Goal: Obtain resource: Obtain resource

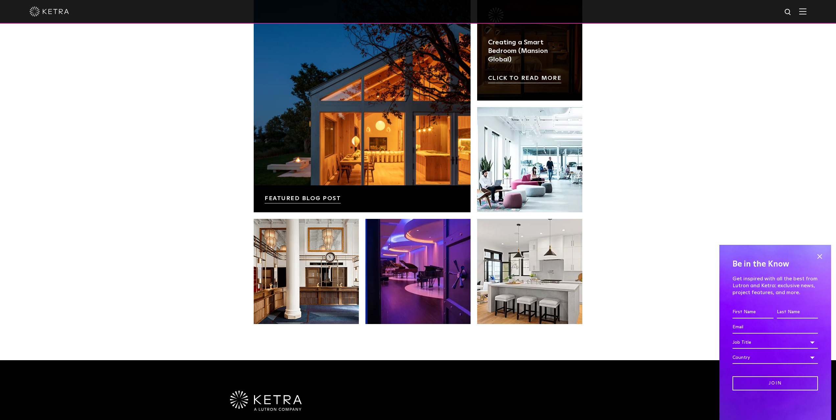
scroll to position [1381, 0]
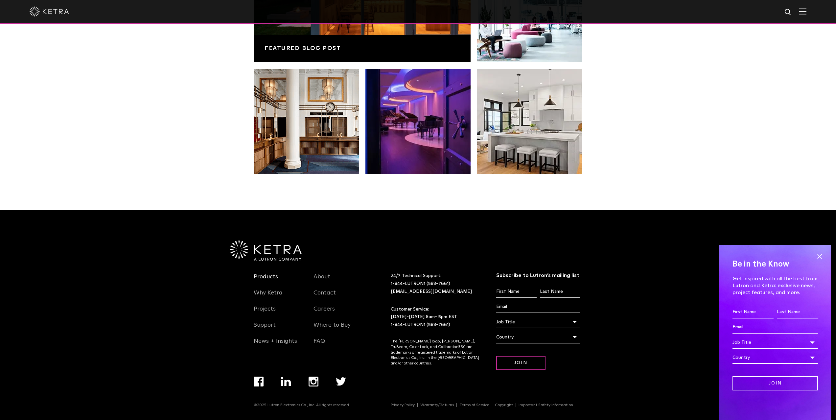
click at [273, 274] on link "Products" at bounding box center [266, 280] width 24 height 15
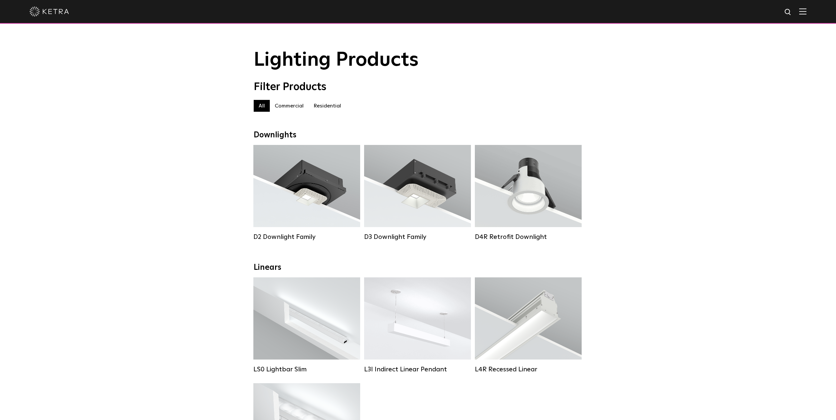
click at [324, 105] on label "Residential" at bounding box center [327, 106] width 37 height 12
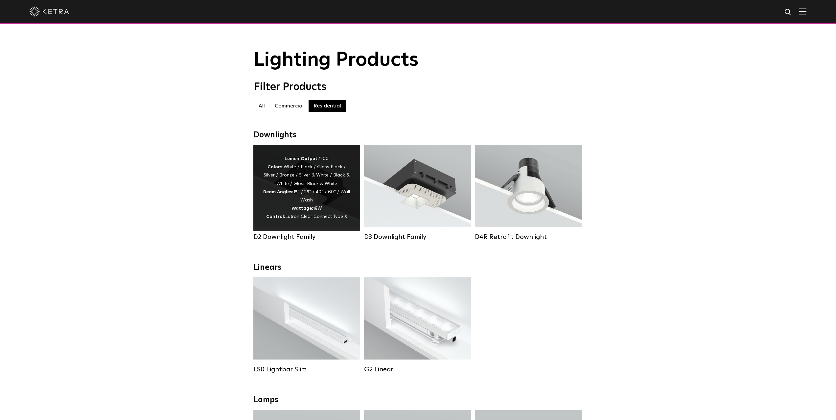
click at [308, 187] on div "Lumen Output: 1200 Colors: White / Black / Gloss Black / Silver / Bronze / Silv…" at bounding box center [306, 188] width 87 height 66
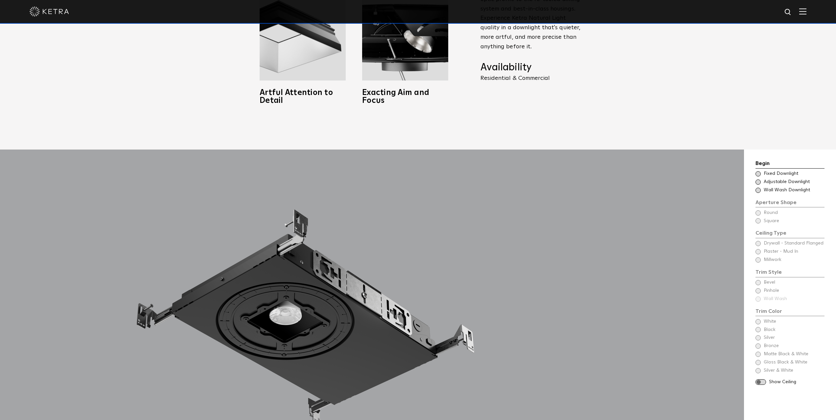
scroll to position [582, 0]
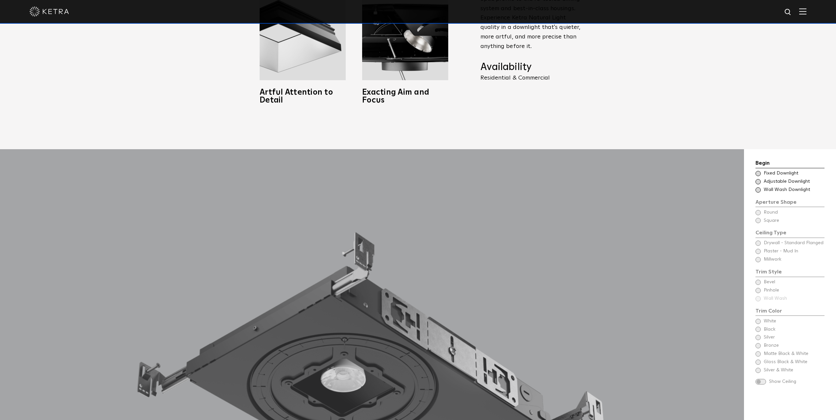
click at [204, 312] on div at bounding box center [371, 391] width 657 height 485
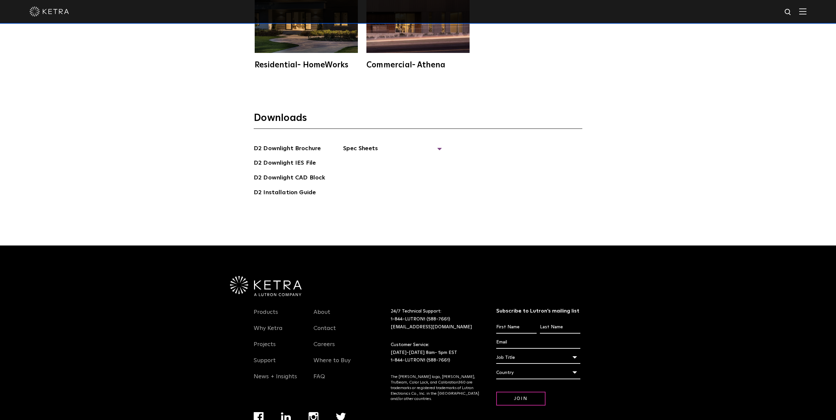
scroll to position [2206, 0]
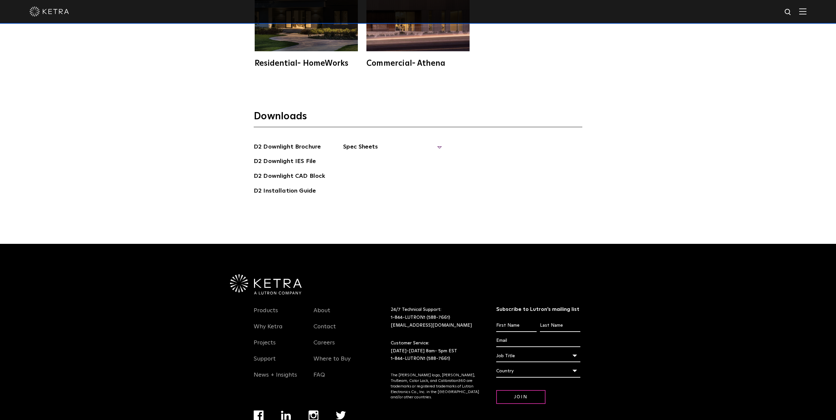
click at [362, 146] on span "Spec Sheets" at bounding box center [392, 149] width 99 height 14
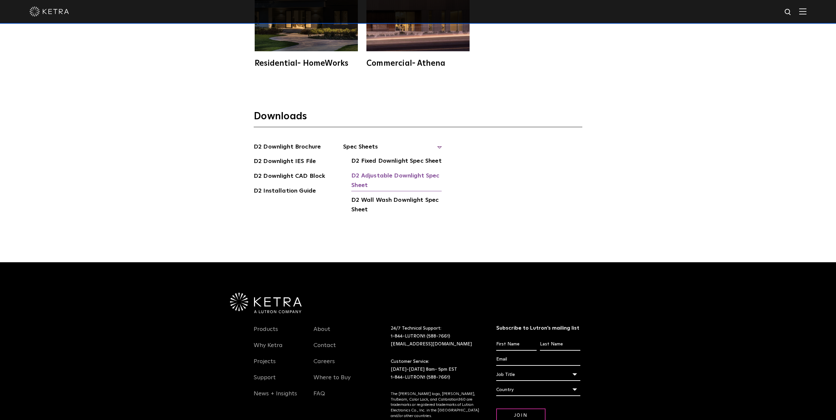
click at [368, 174] on link "D2 Adjustable Downlight Spec Sheet" at bounding box center [396, 181] width 90 height 20
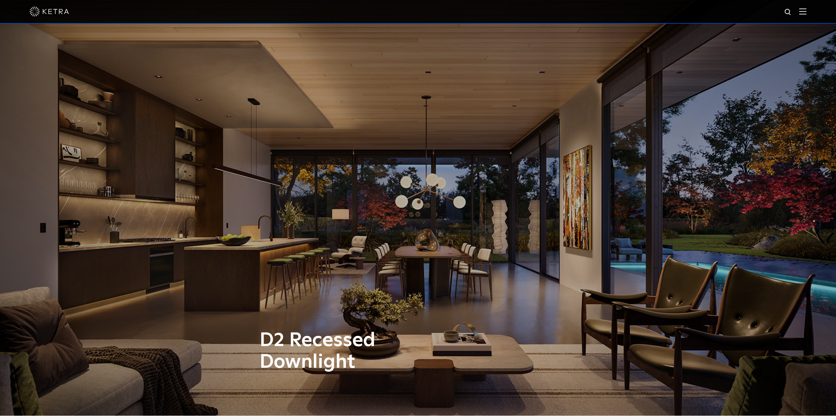
scroll to position [0, 0]
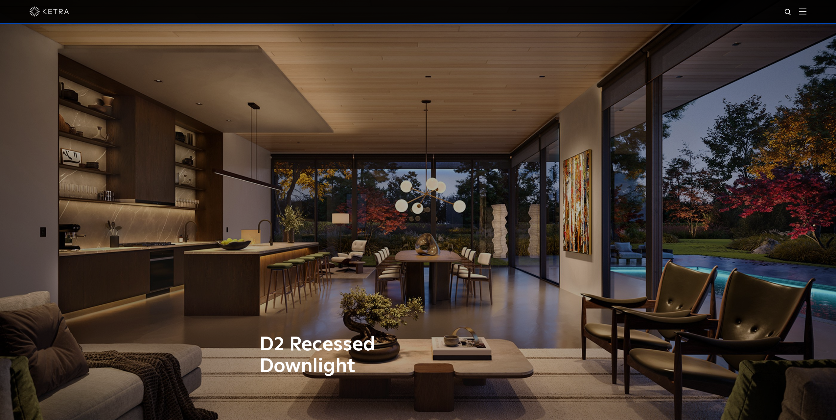
click at [52, 8] on img at bounding box center [49, 12] width 39 height 10
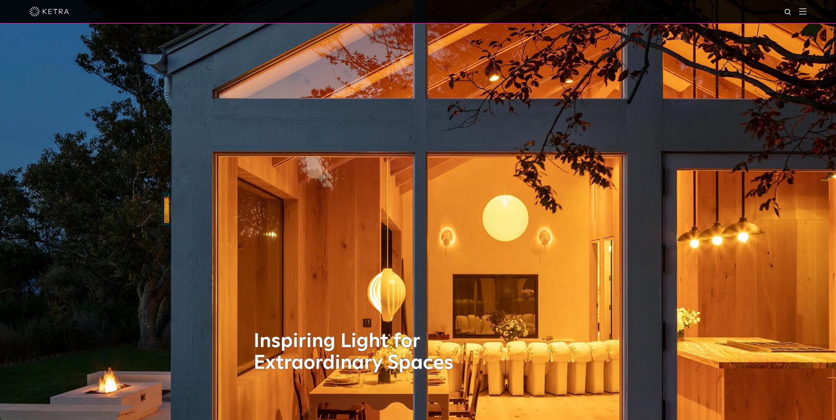
click at [799, 12] on img at bounding box center [802, 11] width 7 height 6
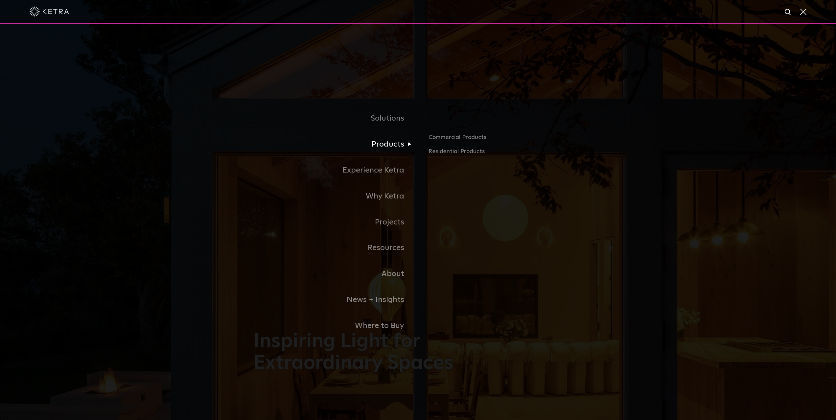
click at [383, 144] on link "Products" at bounding box center [336, 144] width 164 height 26
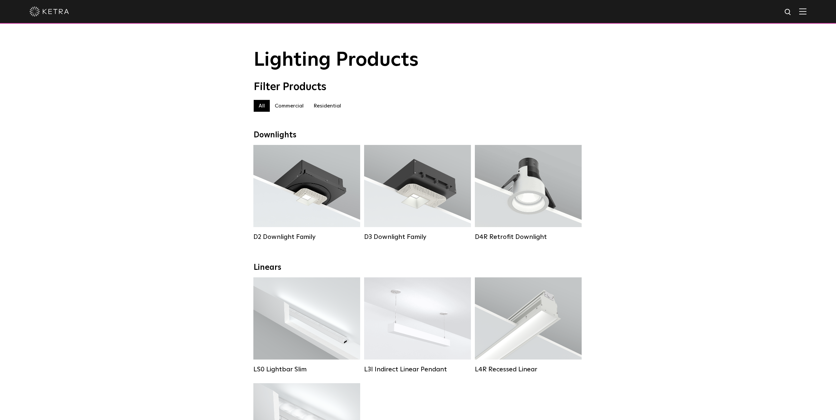
click at [326, 103] on label "Residential" at bounding box center [327, 106] width 37 height 12
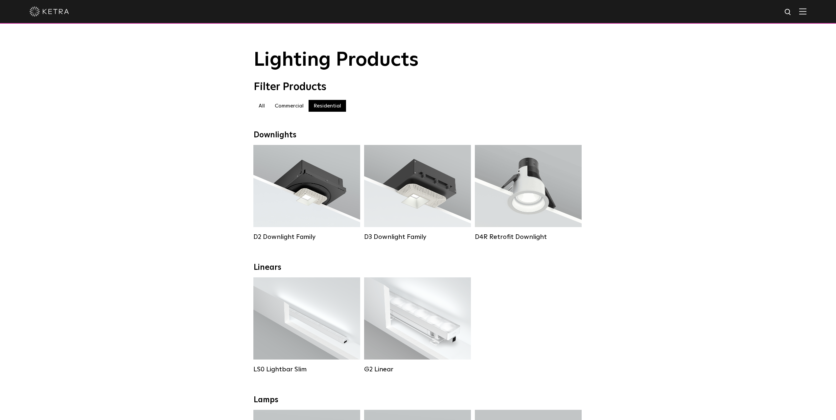
scroll to position [116, 0]
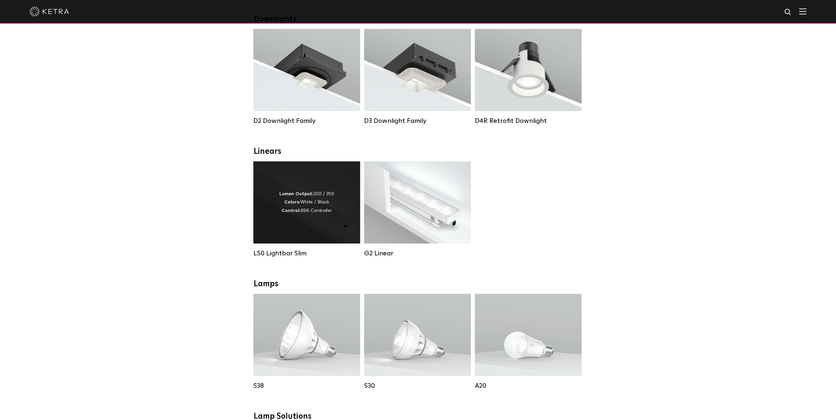
click at [283, 208] on div "Lumen Output: 200 / 350 Colors: White / Black Control: X96 Controller" at bounding box center [306, 202] width 55 height 25
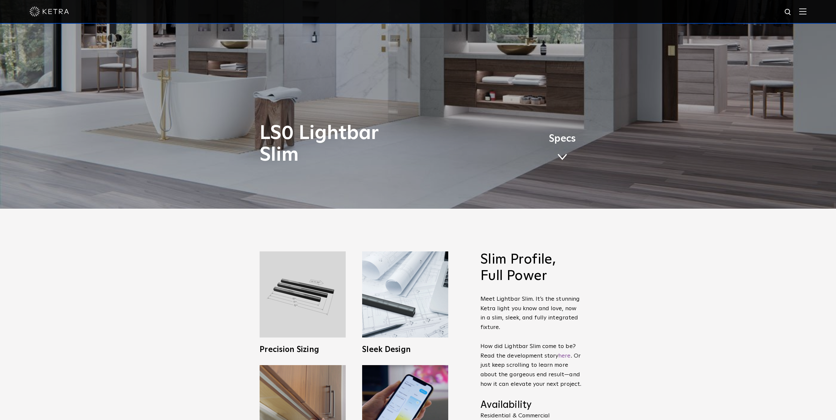
click at [562, 147] on link "Specs" at bounding box center [562, 150] width 27 height 26
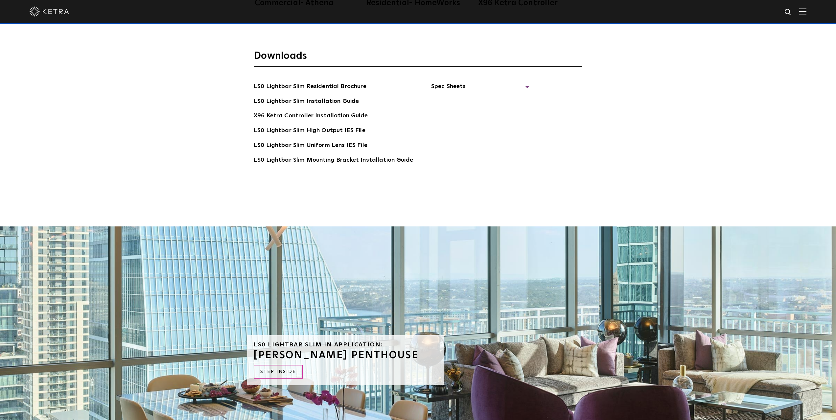
scroll to position [1698, 0]
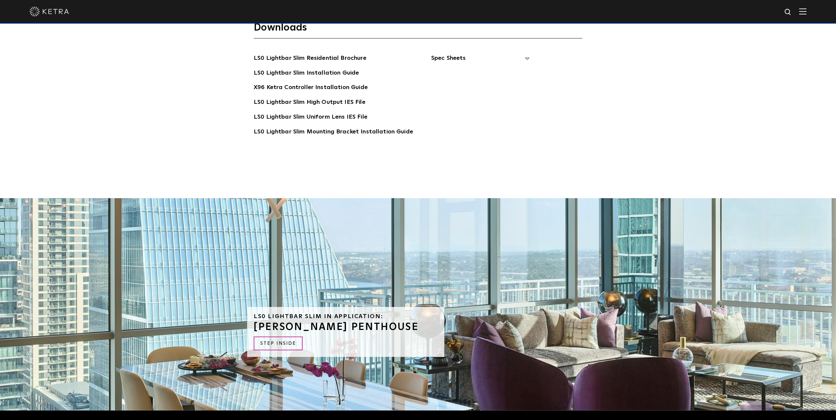
click at [522, 59] on span "Spec Sheets" at bounding box center [480, 61] width 99 height 14
click at [498, 72] on link "LS0 Lightbar Slim Spec Sheet" at bounding box center [481, 73] width 84 height 11
click at [474, 87] on link "X96 Ketra Controller Spec Sheet" at bounding box center [484, 93] width 90 height 20
click at [49, 12] on img at bounding box center [49, 12] width 39 height 10
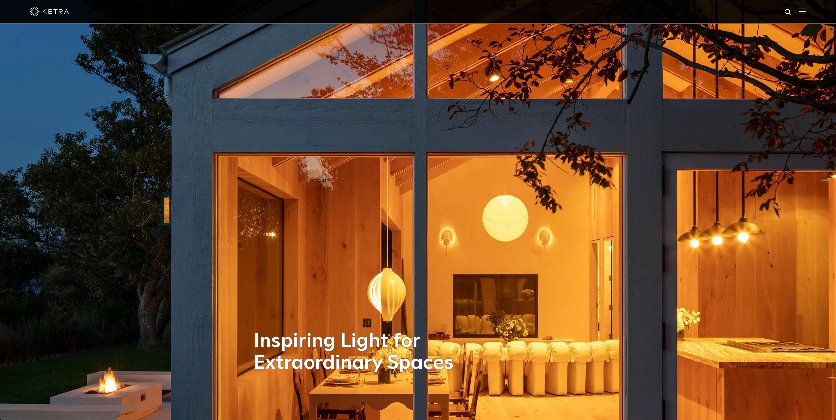
click at [803, 13] on img at bounding box center [802, 11] width 7 height 6
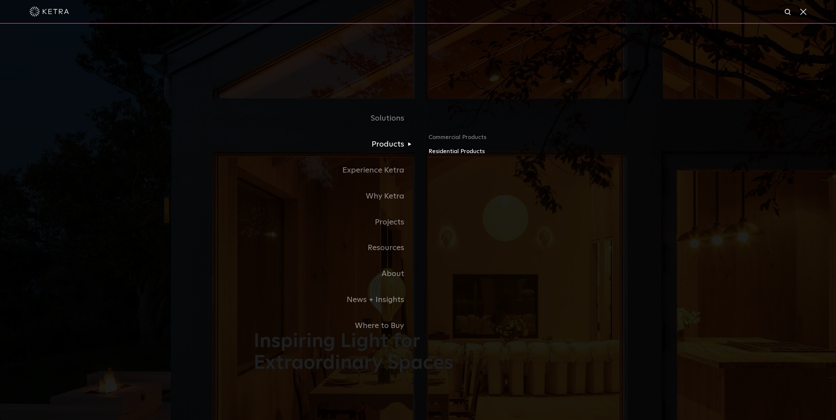
click at [446, 150] on link "Residential Products" at bounding box center [506, 152] width 154 height 10
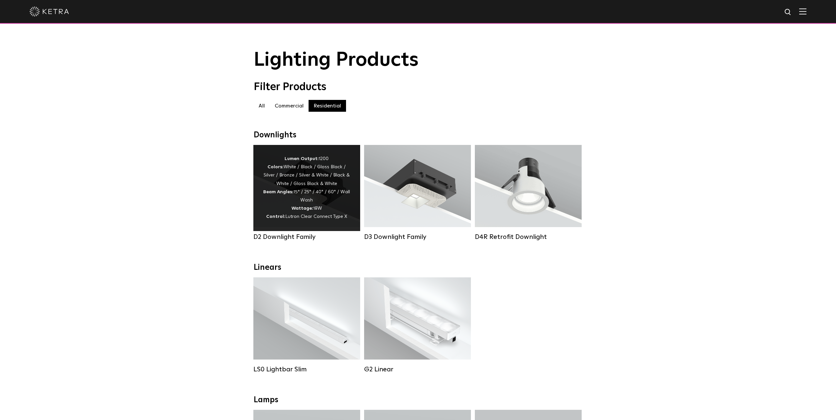
click at [333, 201] on div "Lumen Output: 1200 Colors: White / Black / Gloss Black / Silver / Bronze / Silv…" at bounding box center [306, 188] width 87 height 66
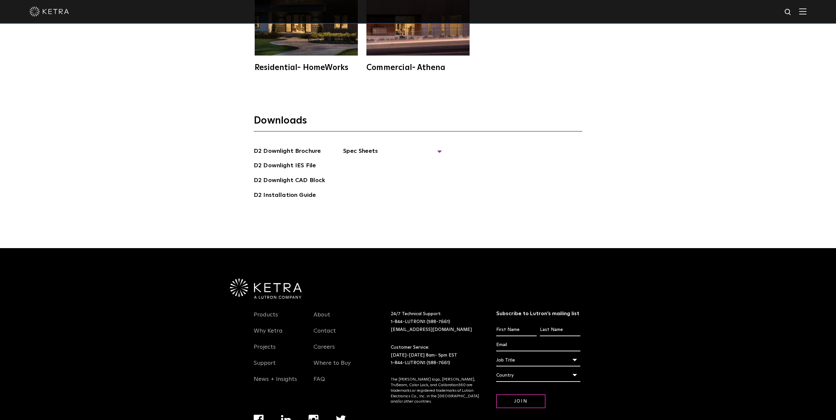
scroll to position [2113, 0]
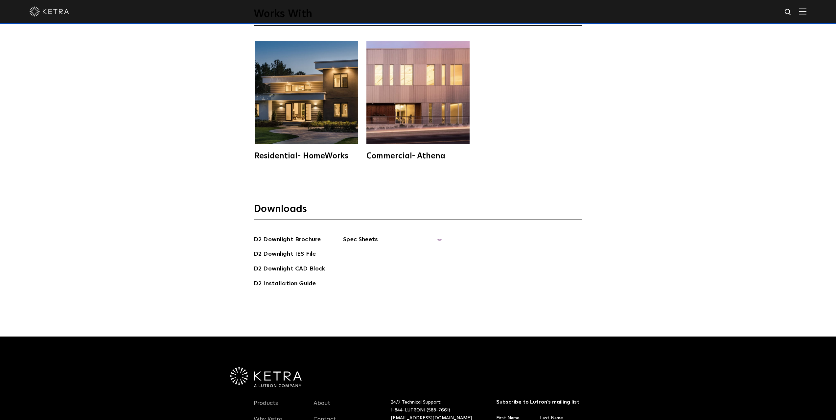
click at [389, 238] on span "Spec Sheets" at bounding box center [392, 242] width 99 height 14
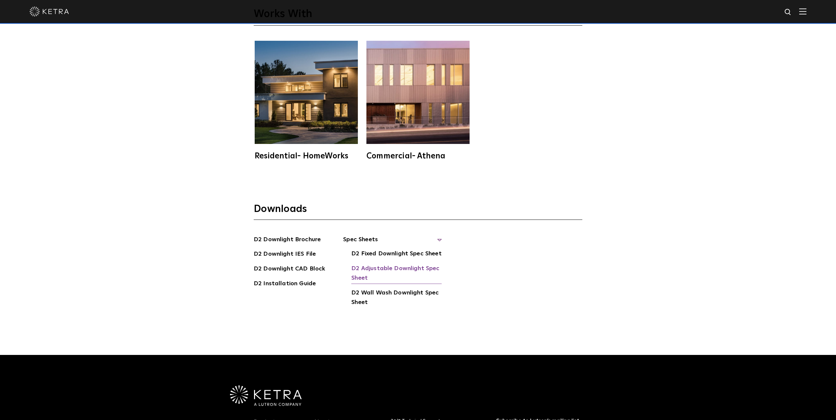
click at [392, 269] on link "D2 Adjustable Downlight Spec Sheet" at bounding box center [396, 274] width 90 height 20
